Goal: Understand process/instructions

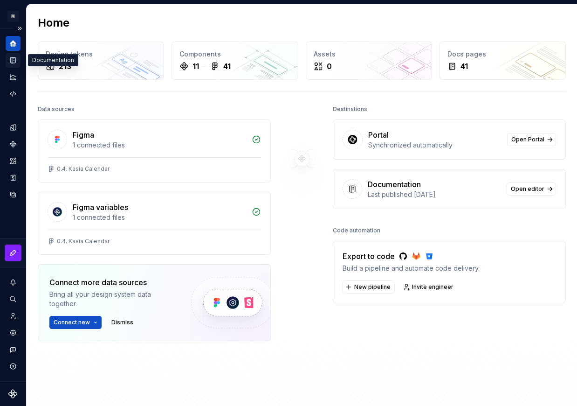
click at [14, 63] on icon "Documentation" at bounding box center [13, 60] width 8 height 8
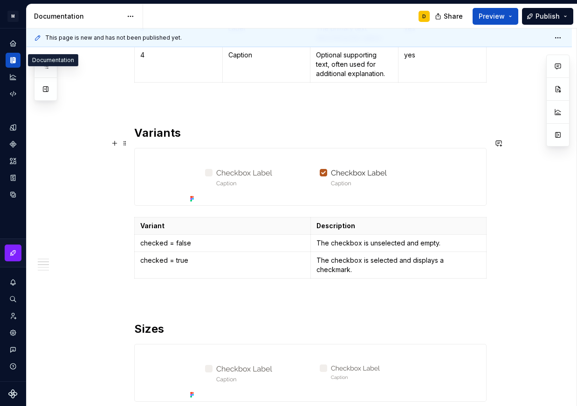
scroll to position [403, 0]
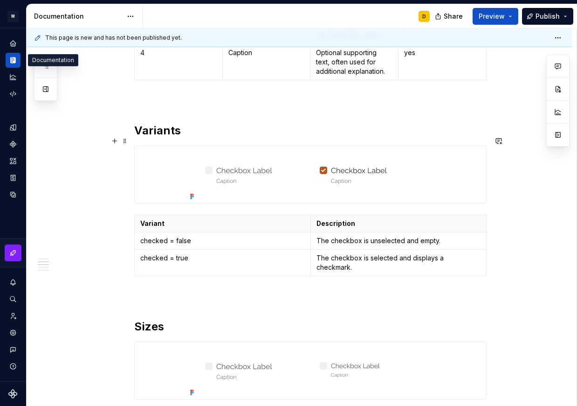
click at [281, 174] on img at bounding box center [311, 174] width 248 height 57
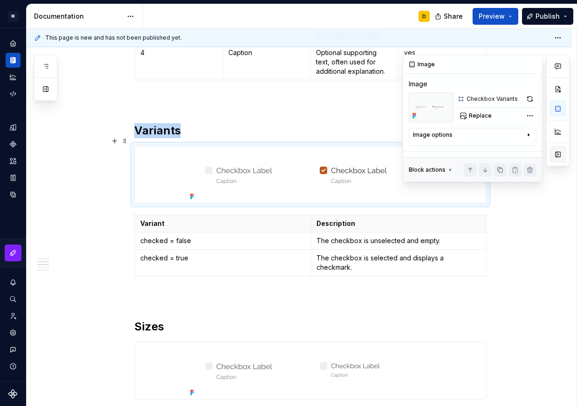
click at [556, 151] on button "button" at bounding box center [558, 154] width 17 height 17
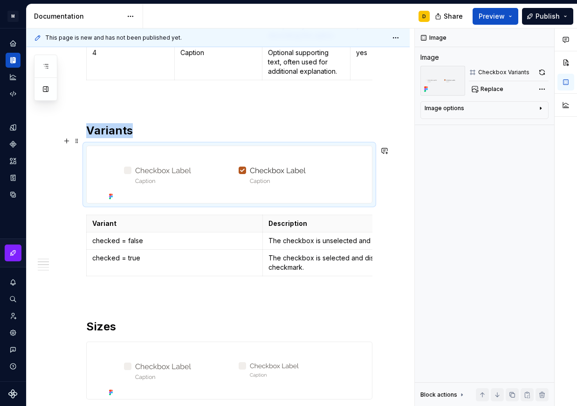
scroll to position [413, 0]
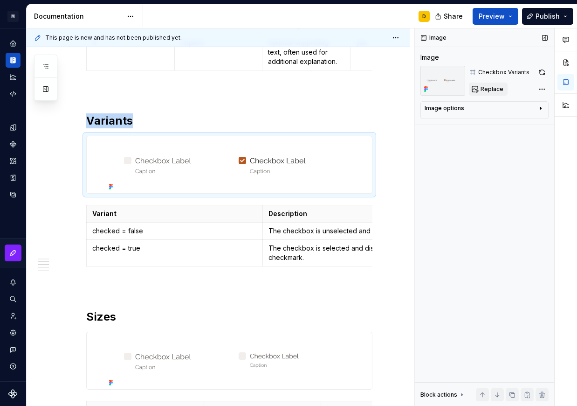
click at [500, 90] on span "Replace" at bounding box center [492, 88] width 23 height 7
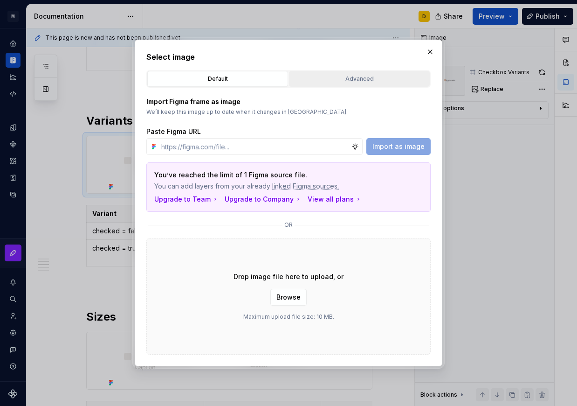
click at [366, 79] on div "Advanced" at bounding box center [359, 78] width 134 height 9
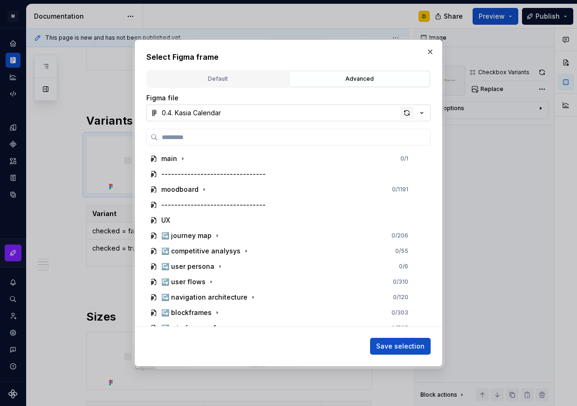
click at [407, 114] on div "button" at bounding box center [407, 112] width 13 height 13
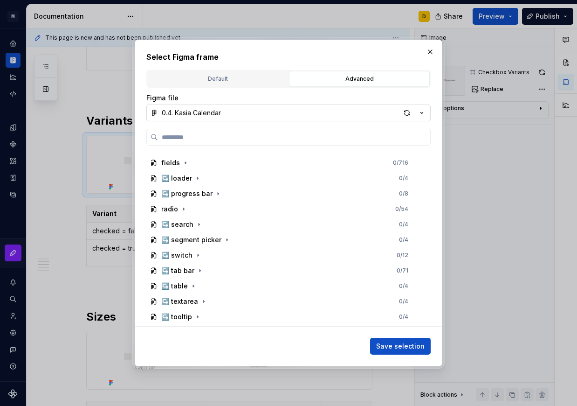
scroll to position [581, 0]
click at [184, 208] on icon "button" at bounding box center [183, 208] width 7 height 7
click at [405, 113] on div "button" at bounding box center [407, 112] width 13 height 13
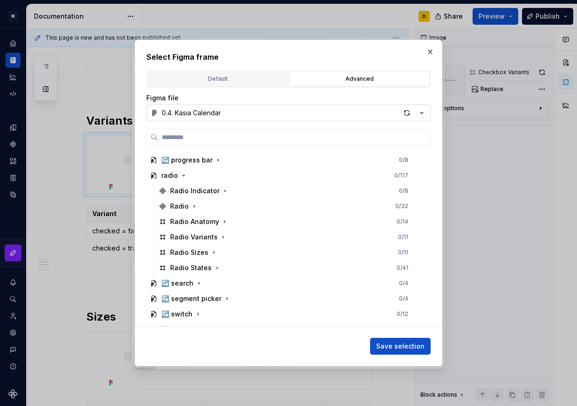
scroll to position [615, 0]
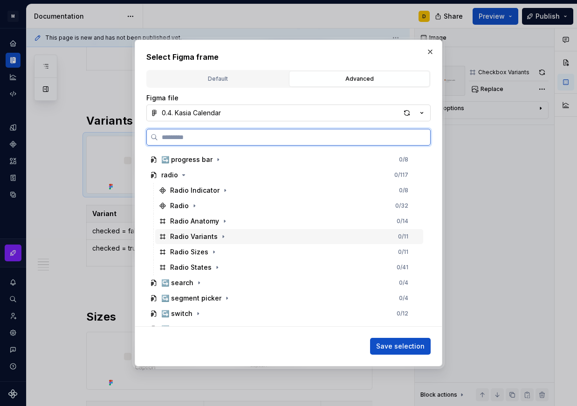
click at [241, 234] on div "Radio Variants 0 / 11" at bounding box center [289, 236] width 268 height 15
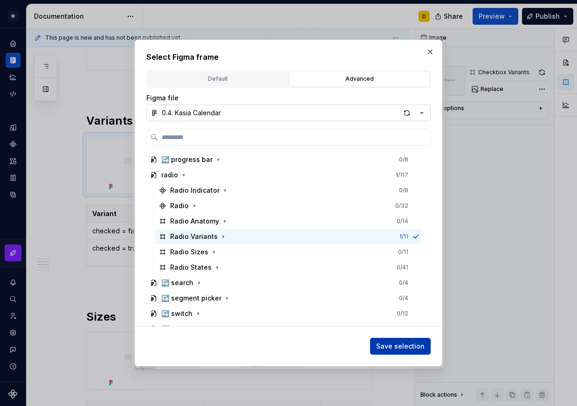
click at [389, 345] on span "Save selection" at bounding box center [400, 345] width 49 height 9
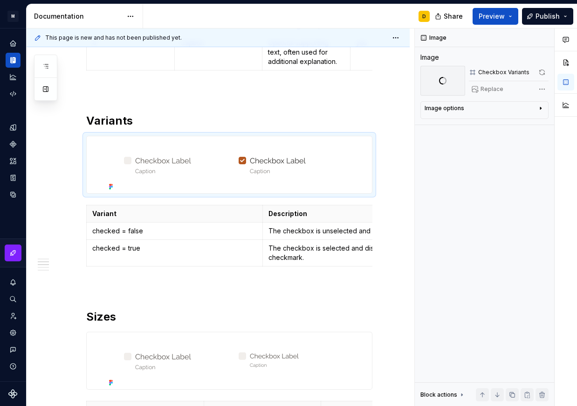
scroll to position [413, 0]
type textarea "*"
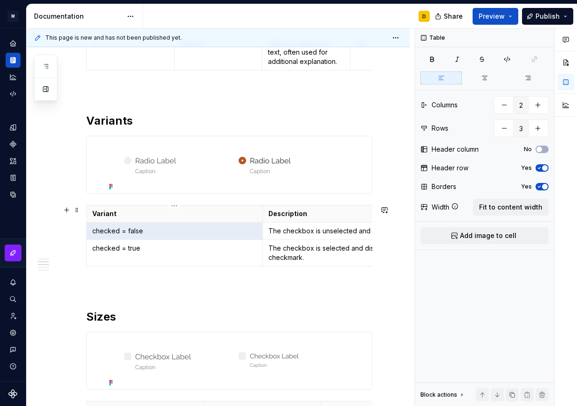
drag, startPoint x: 119, startPoint y: 231, endPoint x: 75, endPoint y: 224, distance: 44.5
click at [86, 224] on div "Variant Description checked = false The checkbox is unselected and empty. check…" at bounding box center [229, 237] width 286 height 65
click at [106, 227] on p "checked = false" at bounding box center [174, 230] width 165 height 9
click at [118, 230] on p "checked = false" at bounding box center [174, 230] width 165 height 9
click at [110, 252] on p "checked = true" at bounding box center [174, 247] width 165 height 9
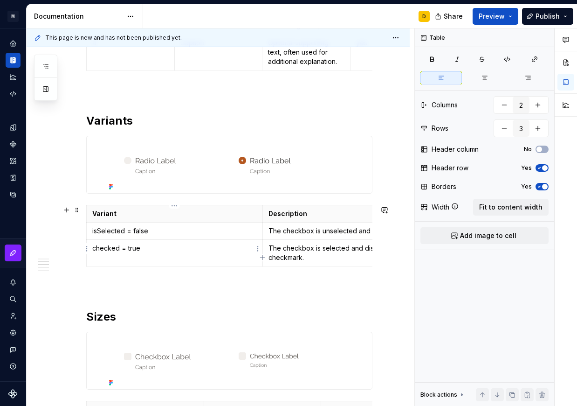
click at [110, 252] on p "checked = true" at bounding box center [174, 247] width 165 height 9
click at [276, 231] on p "The checkbox is unselected and empty." at bounding box center [351, 230] width 165 height 9
click at [276, 249] on p "The checkbox is selected and displays a checkmark." at bounding box center [351, 252] width 165 height 19
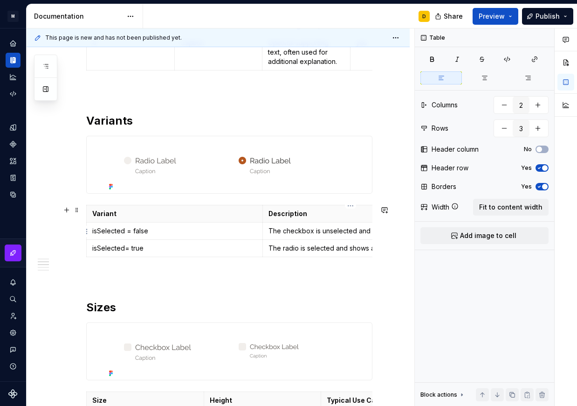
click at [292, 230] on p "The checkbox is unselected and empty." at bounding box center [351, 230] width 165 height 9
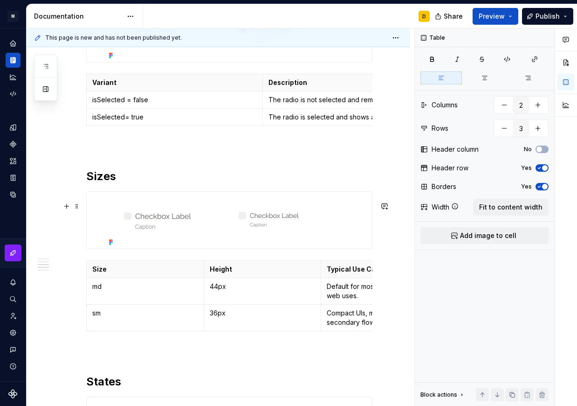
scroll to position [547, 0]
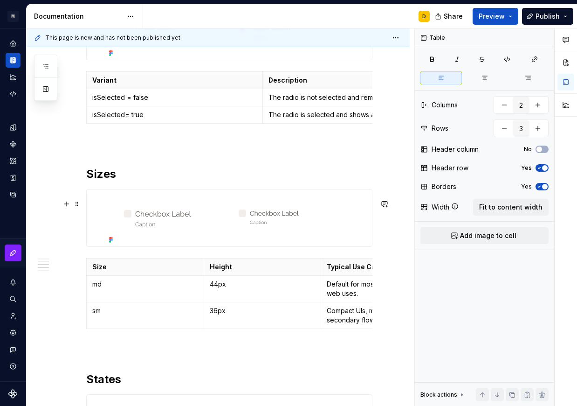
click at [237, 222] on img at bounding box center [229, 217] width 248 height 57
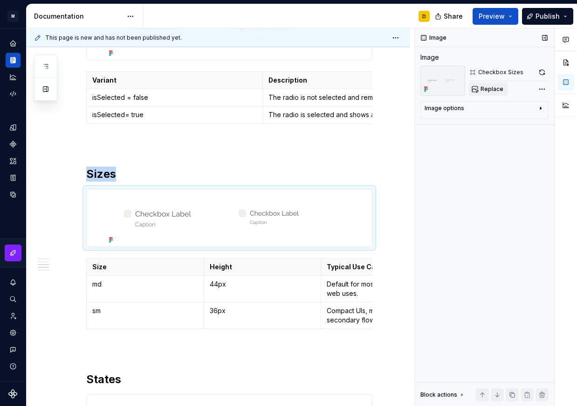
click at [493, 89] on span "Replace" at bounding box center [492, 88] width 23 height 7
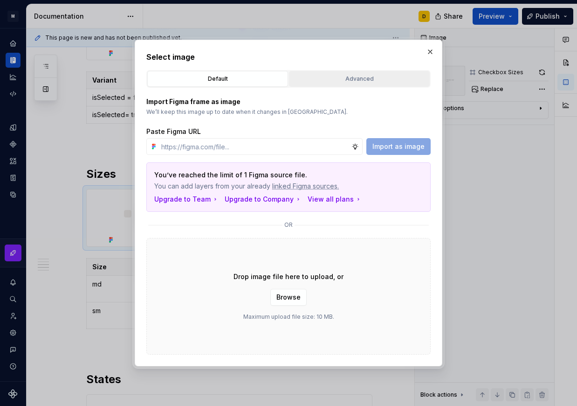
click at [367, 80] on div "Advanced" at bounding box center [359, 78] width 134 height 9
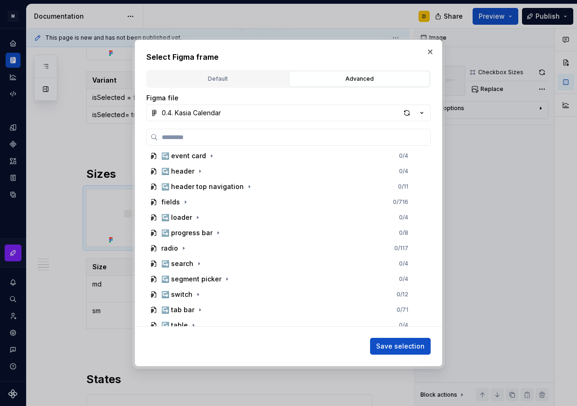
scroll to position [542, 0]
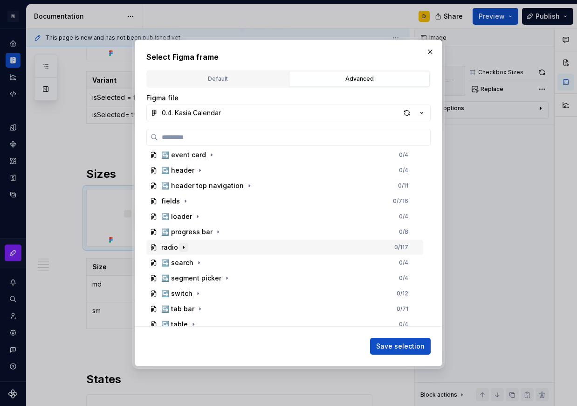
click at [184, 247] on icon "button" at bounding box center [183, 246] width 7 height 7
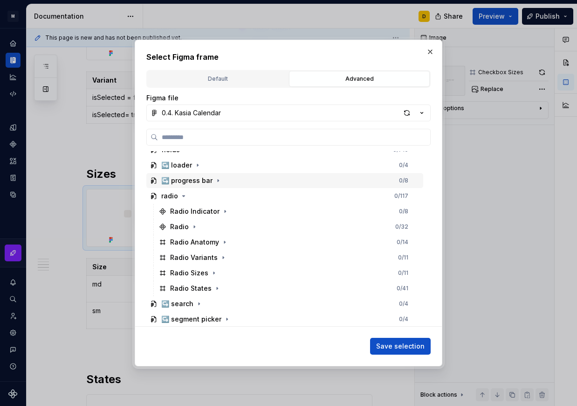
scroll to position [594, 0]
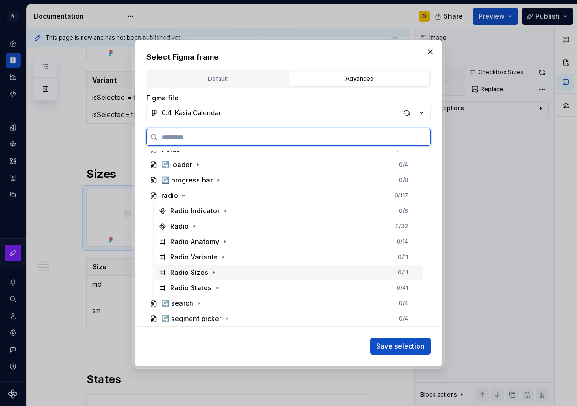
click at [243, 272] on div "Radio Sizes 0 / 11" at bounding box center [289, 272] width 268 height 15
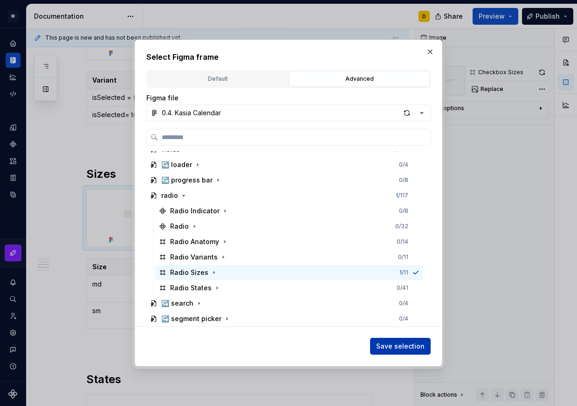
click at [393, 345] on span "Save selection" at bounding box center [400, 345] width 49 height 9
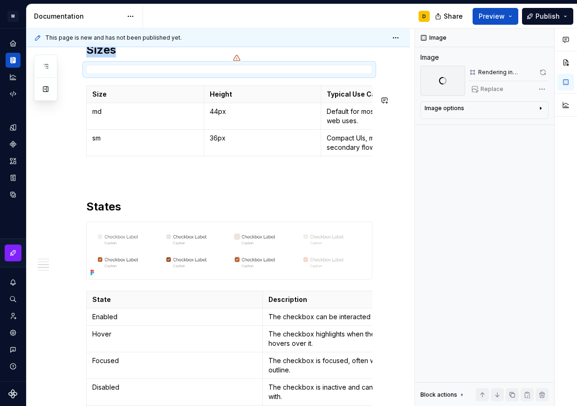
scroll to position [674, 0]
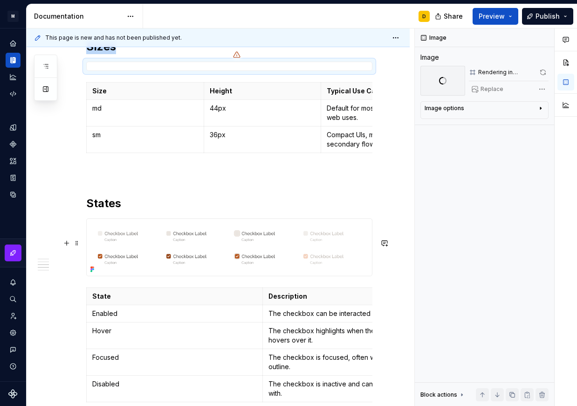
click at [268, 259] on img at bounding box center [229, 247] width 285 height 57
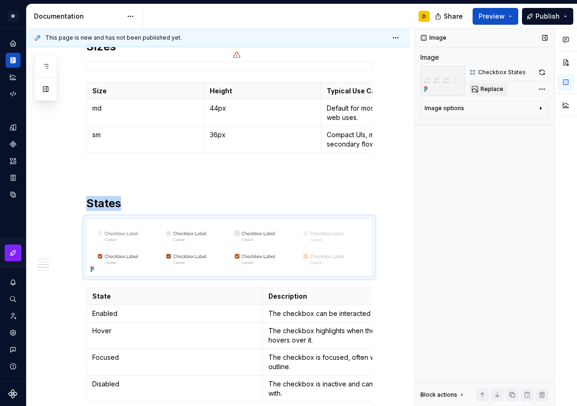
click at [494, 89] on span "Replace" at bounding box center [492, 88] width 23 height 7
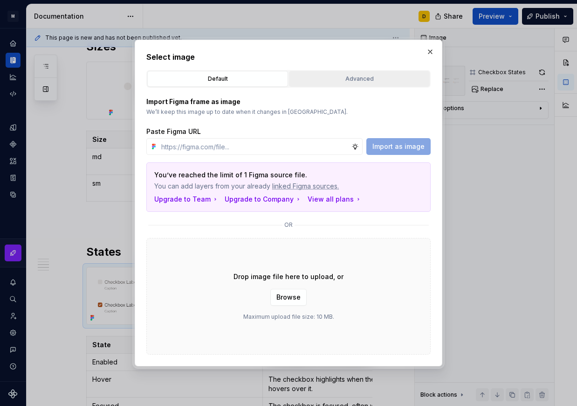
click at [378, 75] on div "Advanced" at bounding box center [359, 78] width 134 height 9
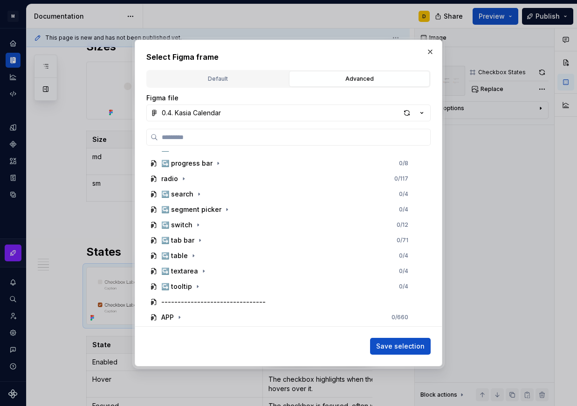
scroll to position [612, 0]
click at [183, 177] on icon "button" at bounding box center [183, 178] width 1 height 2
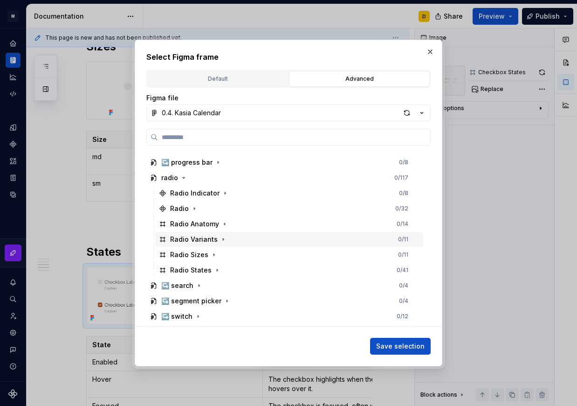
scroll to position [646, 0]
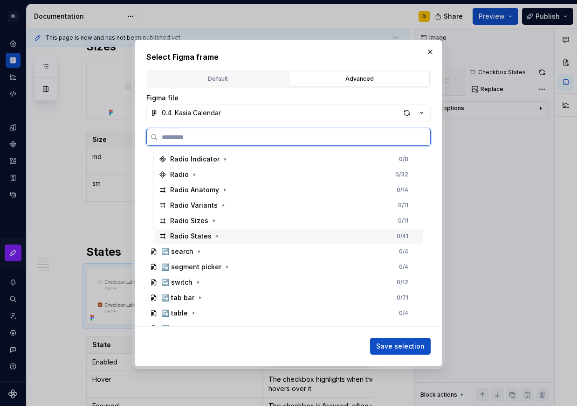
click at [253, 234] on div "Radio States 0 / 41" at bounding box center [289, 236] width 268 height 15
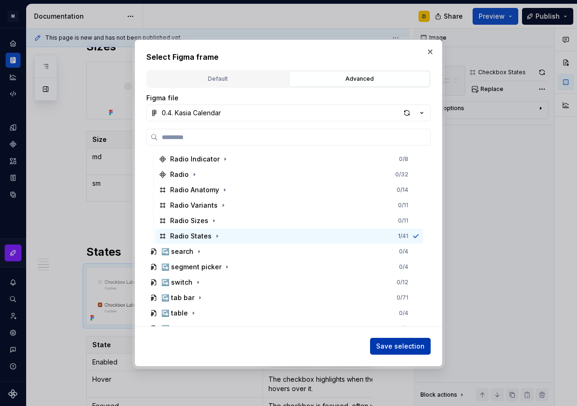
click at [389, 345] on span "Save selection" at bounding box center [400, 345] width 49 height 9
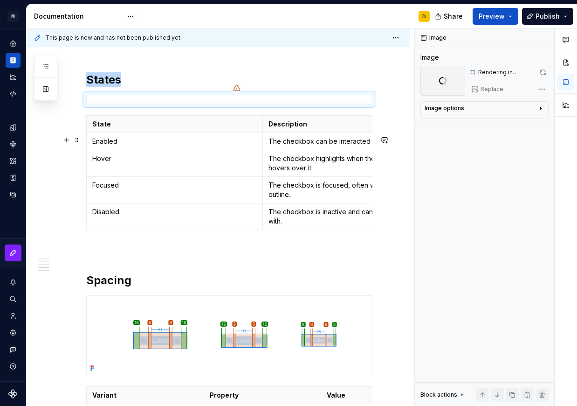
scroll to position [847, 0]
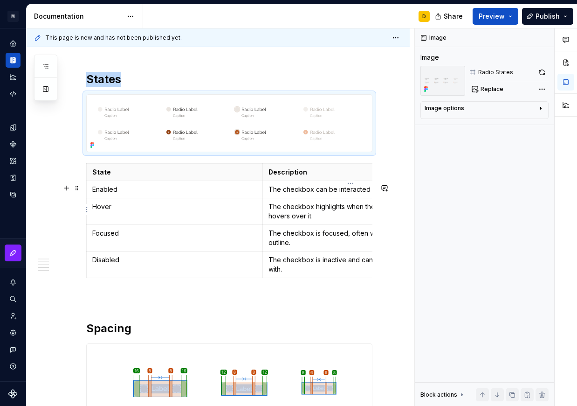
click at [287, 194] on p "The checkbox can be interacted with." at bounding box center [351, 189] width 165 height 9
click at [305, 194] on p "The checkbox can be interacted with." at bounding box center [351, 189] width 165 height 9
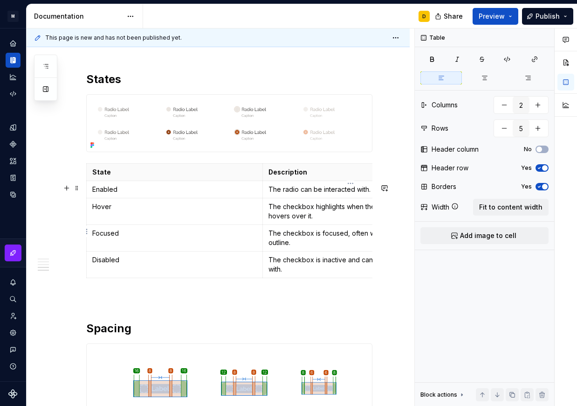
click at [311, 221] on p "The checkbox highlights when the user’s cursor hovers over it." at bounding box center [351, 211] width 165 height 19
click at [296, 247] on p "The checkbox is focused, often with a visible outline." at bounding box center [351, 238] width 165 height 19
drag, startPoint x: 311, startPoint y: 280, endPoint x: 283, endPoint y: 278, distance: 28.5
click at [283, 274] on p "The checkbox is inactive and cannot be interacted with." at bounding box center [351, 264] width 165 height 19
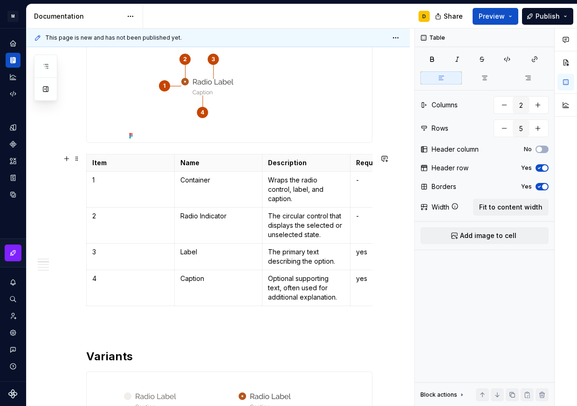
scroll to position [0, 0]
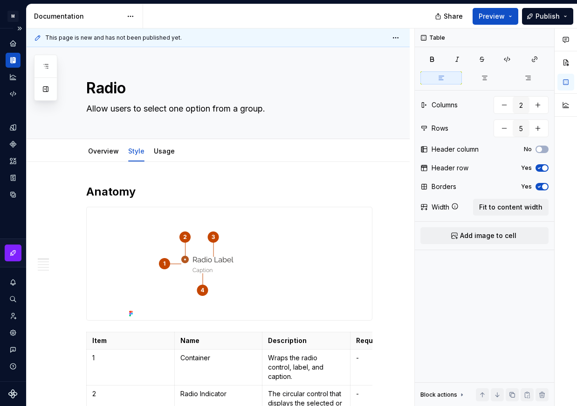
type textarea "*"
